Goal: Information Seeking & Learning: Learn about a topic

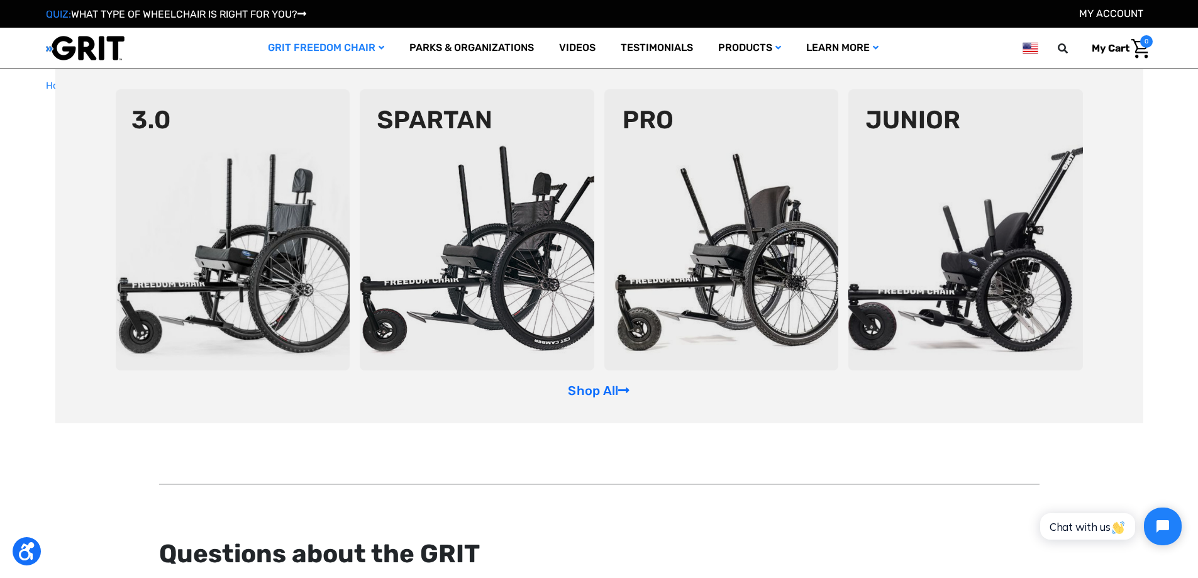
click at [232, 206] on img at bounding box center [233, 229] width 235 height 281
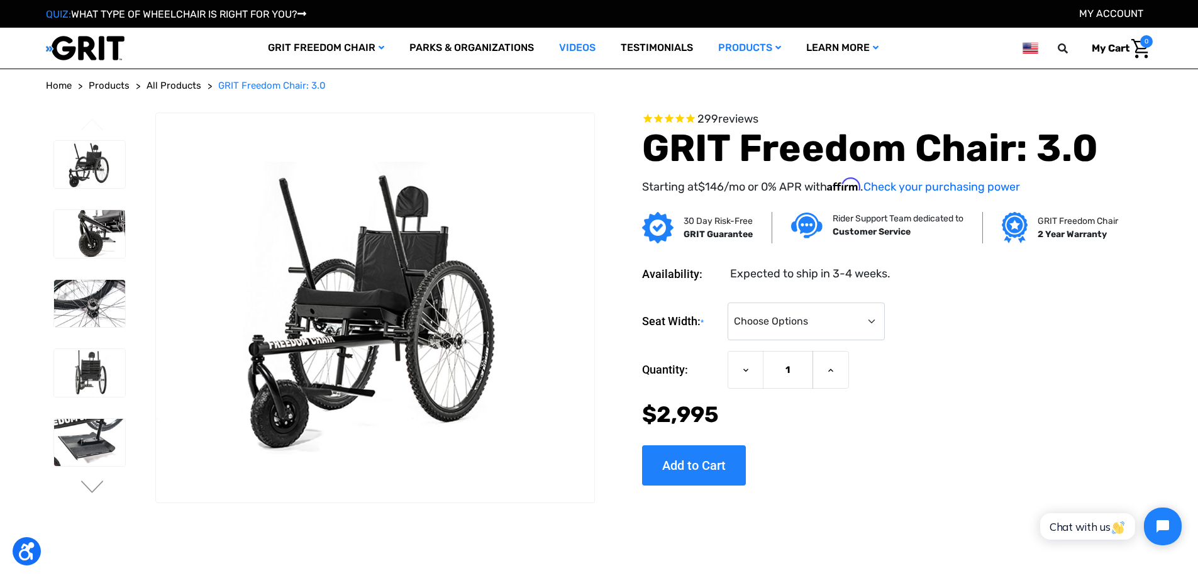
click at [571, 48] on link "Videos" at bounding box center [577, 48] width 62 height 41
